Goal: Submit feedback/report problem

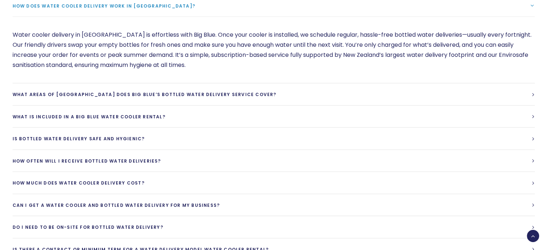
scroll to position [1799, 0]
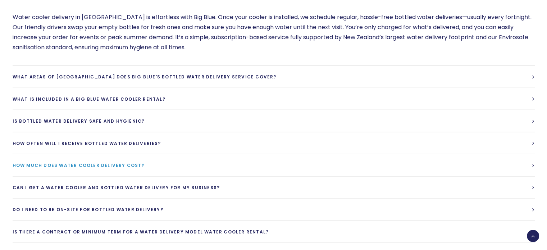
click at [524, 162] on link "How much does water cooler delivery cost?" at bounding box center [274, 165] width 522 height 22
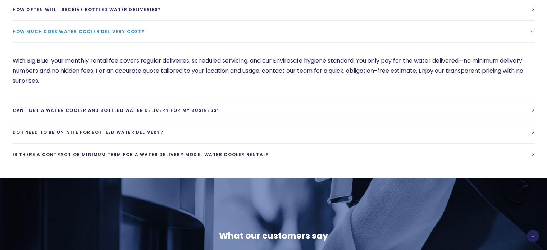
scroll to position [1870, 0]
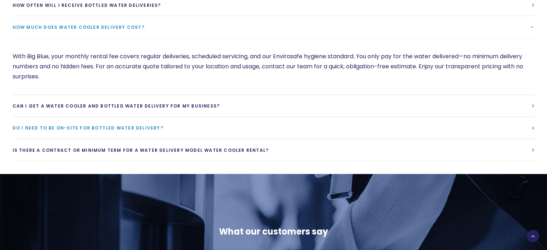
click at [266, 126] on link "Do I need to be on-site for bottled water delivery?" at bounding box center [274, 128] width 522 height 22
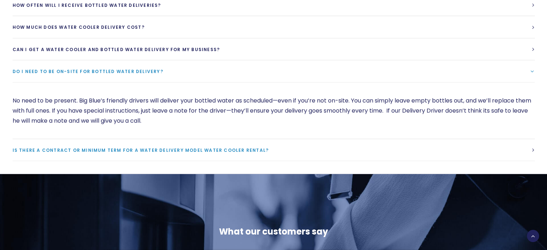
click at [271, 148] on link "Is there a contract or minimum term for a water delivery model water cooler ren…" at bounding box center [274, 150] width 522 height 22
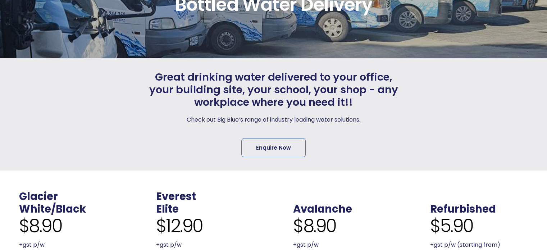
scroll to position [72, 0]
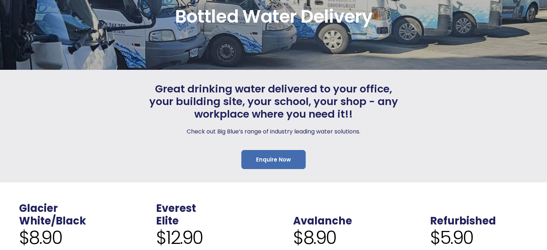
click at [283, 159] on link "Enquire Now" at bounding box center [273, 159] width 64 height 19
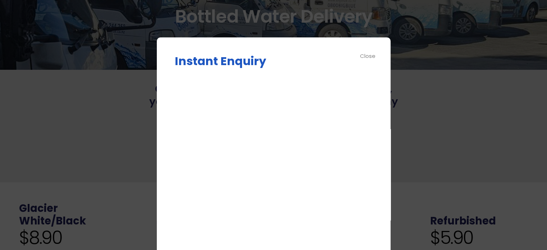
scroll to position [89, 0]
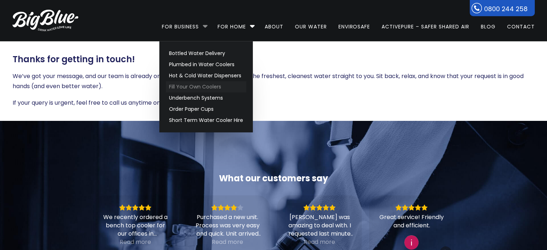
click at [203, 86] on link "Fill Your Own Coolers" at bounding box center [206, 86] width 81 height 11
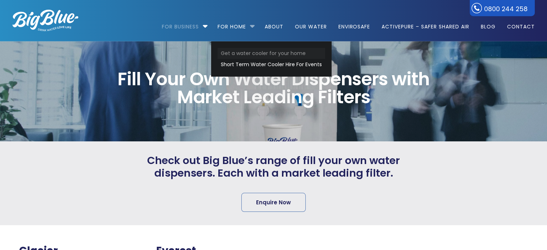
click at [260, 53] on link "Get a water cooler for your home" at bounding box center [272, 53] width 108 height 11
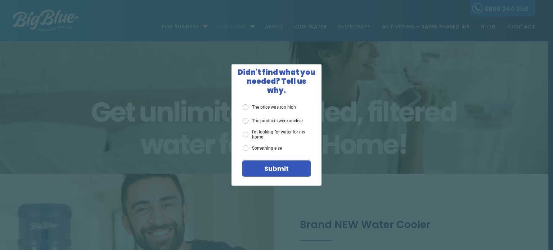
click at [313, 27] on div "X Didn't find what you needed? Tell us why. The price was too high The products…" at bounding box center [276, 125] width 553 height 250
click at [268, 118] on label "The products were unclear" at bounding box center [272, 121] width 60 height 6
click at [0, 0] on input "The products were unclear" at bounding box center [0, 0] width 0 height 0
click at [277, 168] on span "Submit" at bounding box center [276, 168] width 24 height 9
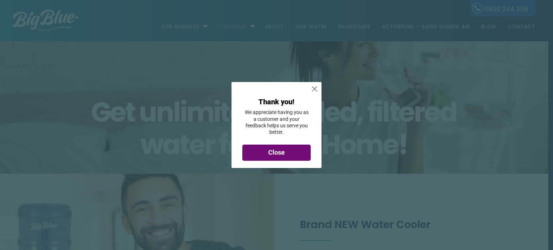
click at [282, 153] on span "Close" at bounding box center [276, 153] width 17 height 8
